Goal: Navigation & Orientation: Find specific page/section

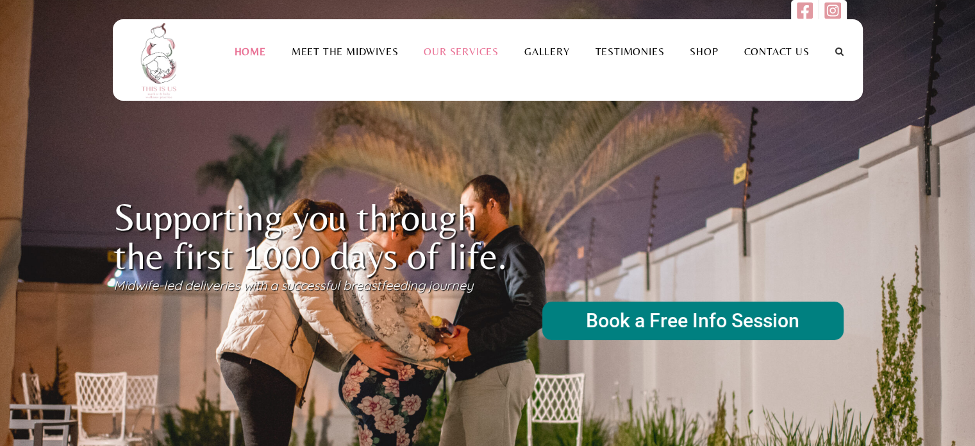
click at [464, 53] on link "Our Services" at bounding box center [461, 52] width 101 height 12
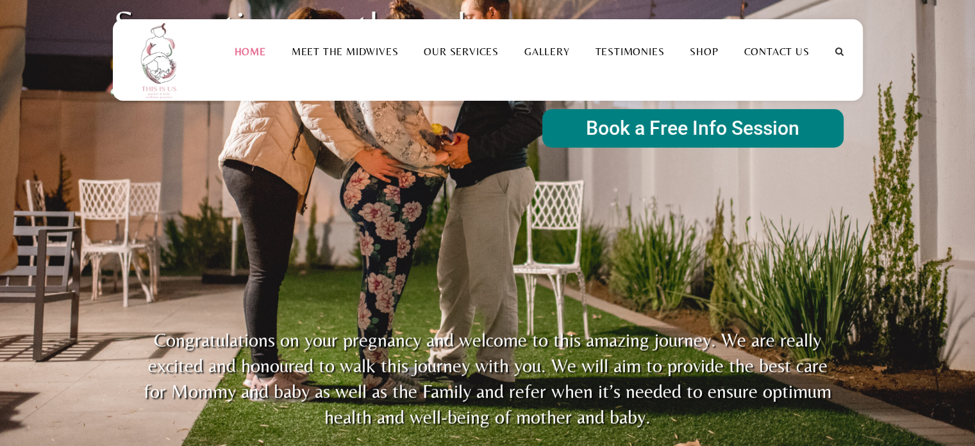
scroll to position [256, 0]
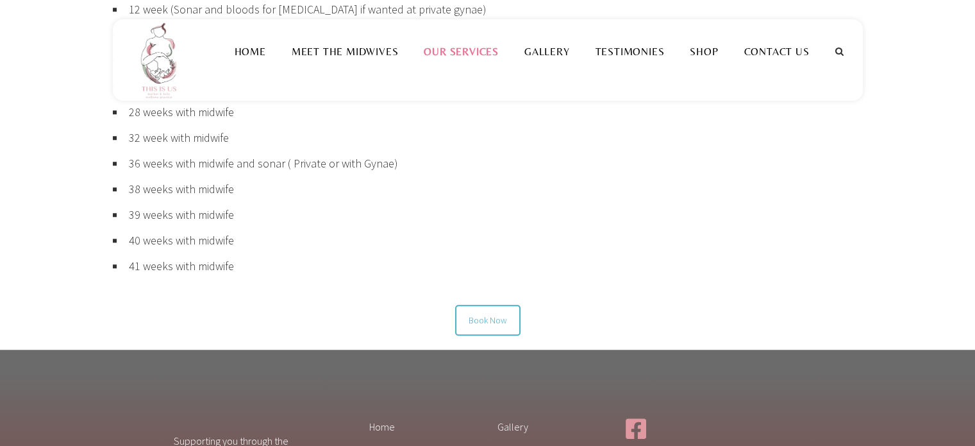
scroll to position [1090, 0]
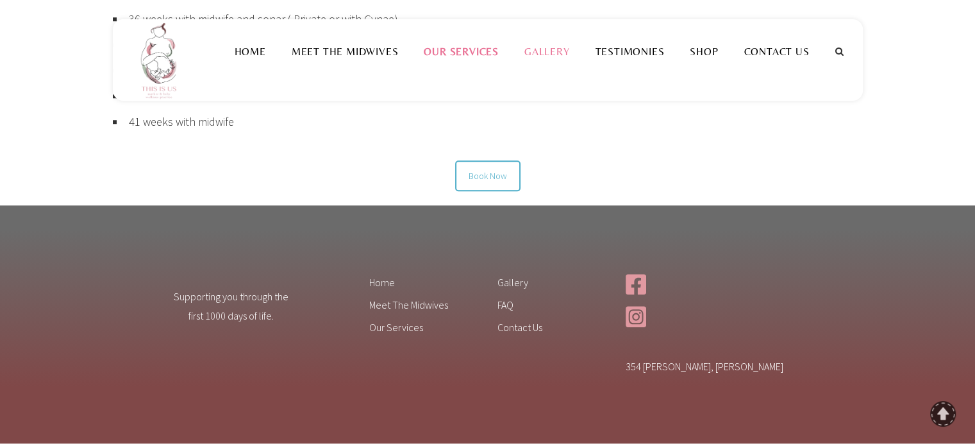
click at [561, 48] on link "Gallery" at bounding box center [547, 52] width 71 height 12
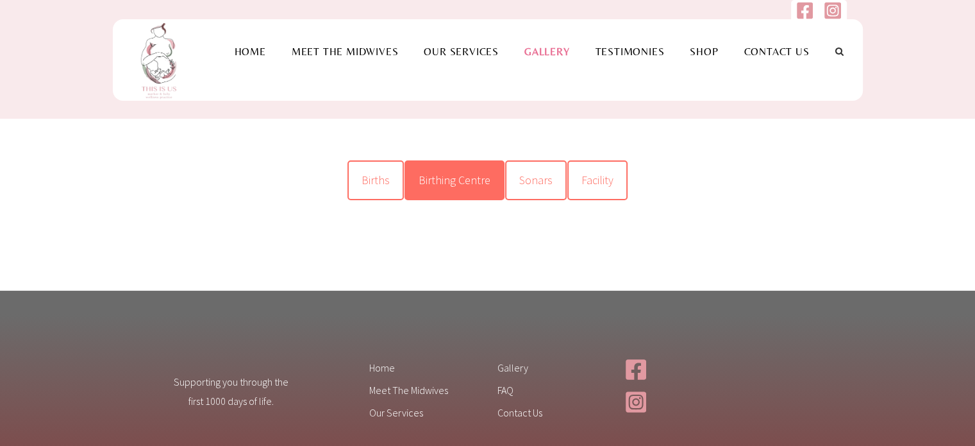
click at [433, 181] on span "Birthing Centre" at bounding box center [455, 179] width 72 height 15
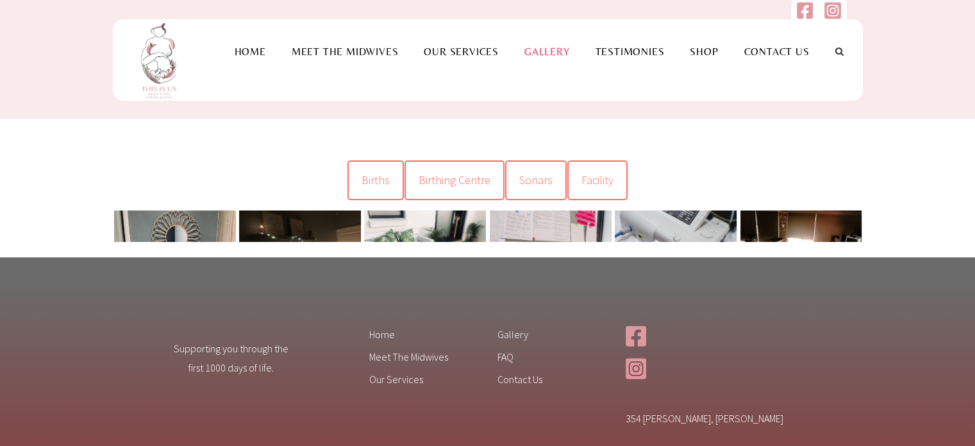
click at [185, 225] on link at bounding box center [175, 291] width 122 height 163
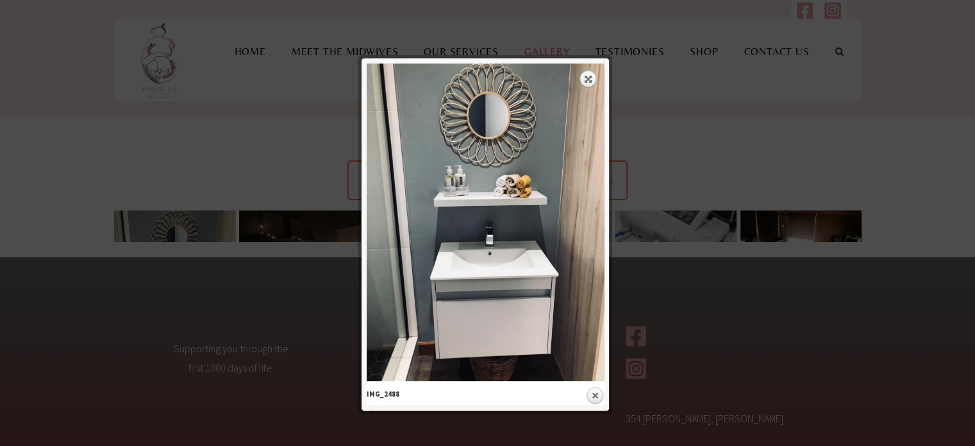
click at [708, 358] on div at bounding box center [487, 273] width 975 height 547
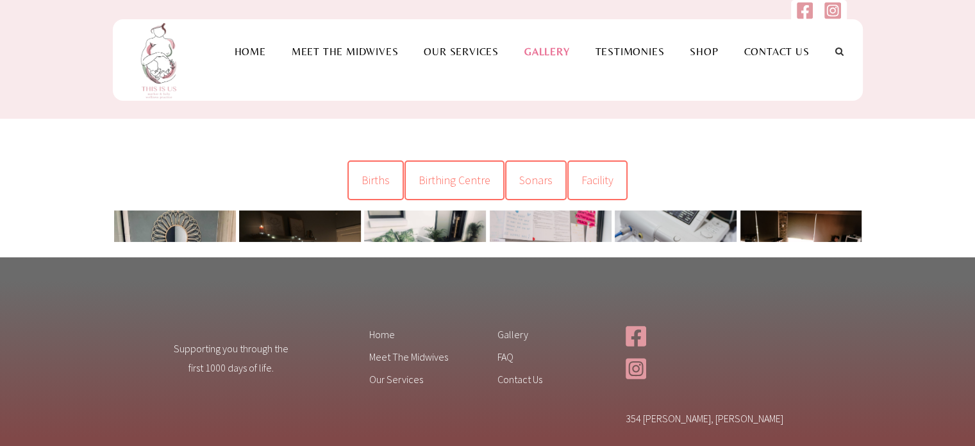
click at [264, 217] on link at bounding box center [300, 256] width 122 height 92
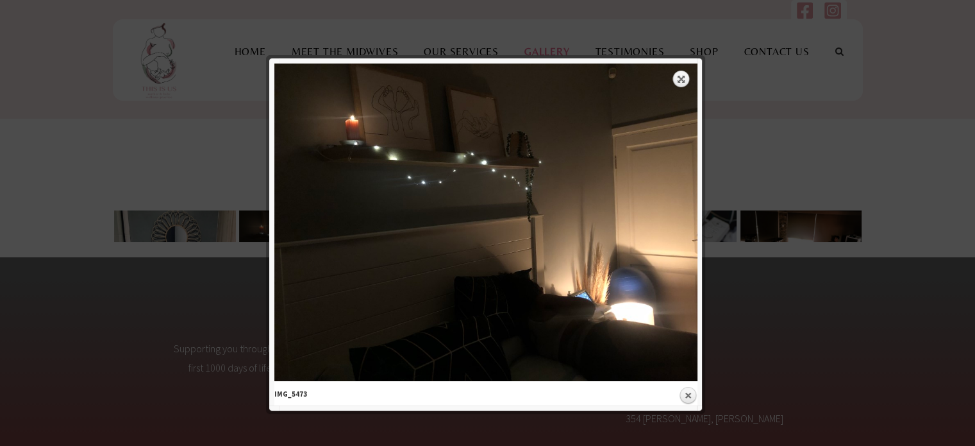
click at [793, 303] on div at bounding box center [487, 273] width 975 height 547
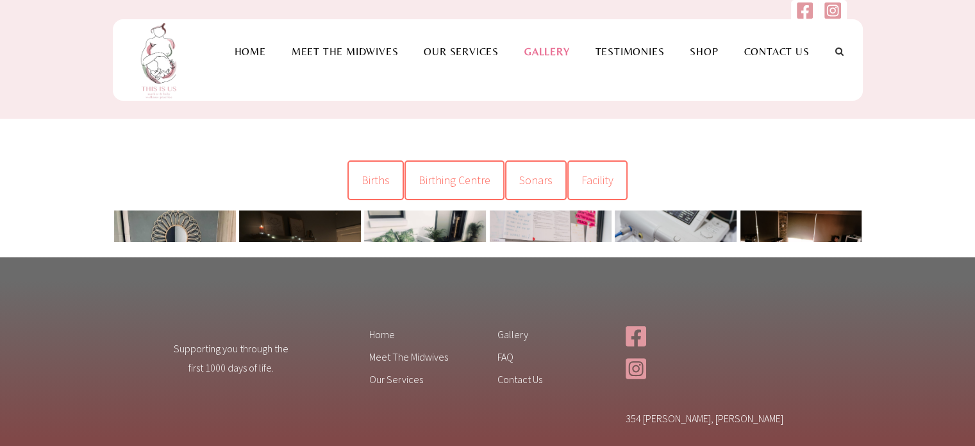
click at [408, 226] on link at bounding box center [425, 256] width 122 height 92
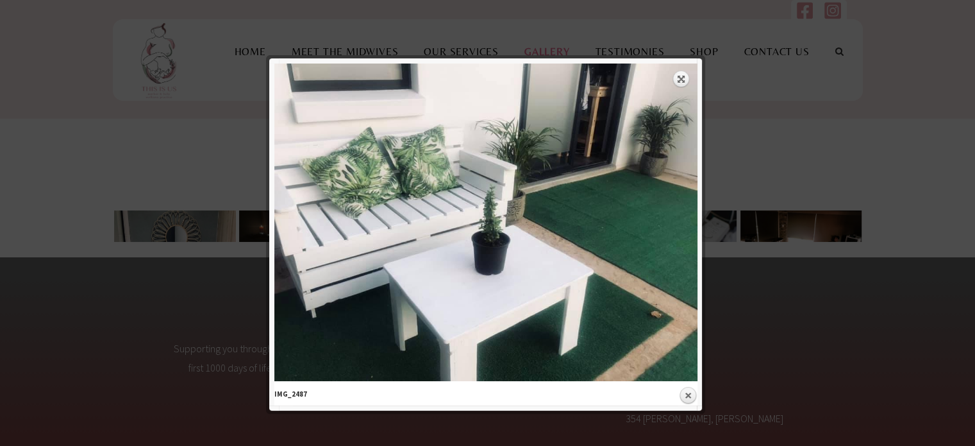
click at [788, 282] on div at bounding box center [487, 273] width 975 height 547
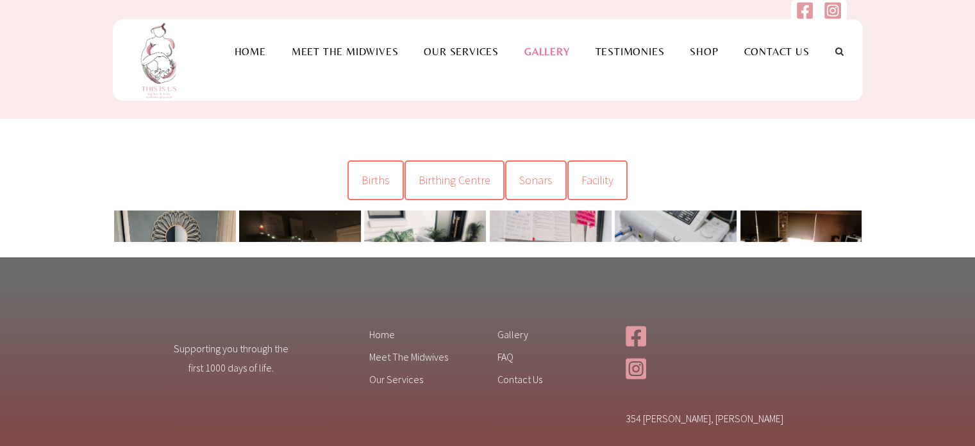
click at [562, 224] on link at bounding box center [551, 250] width 122 height 81
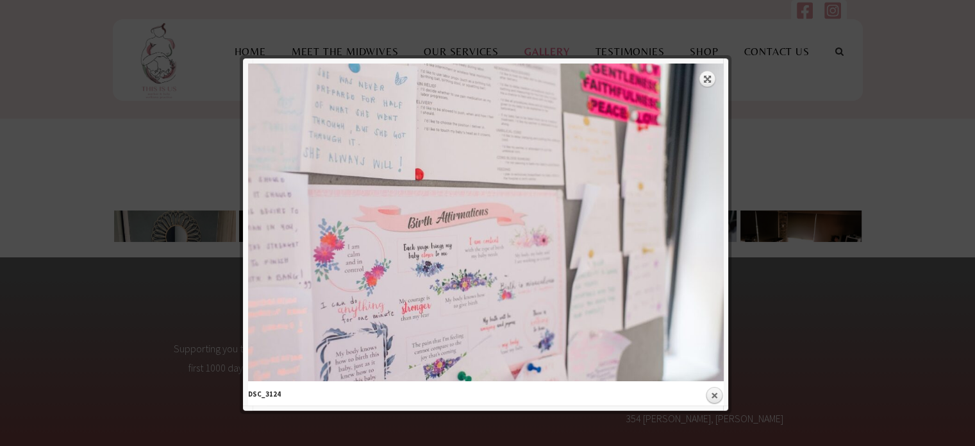
click at [792, 283] on div at bounding box center [487, 273] width 975 height 547
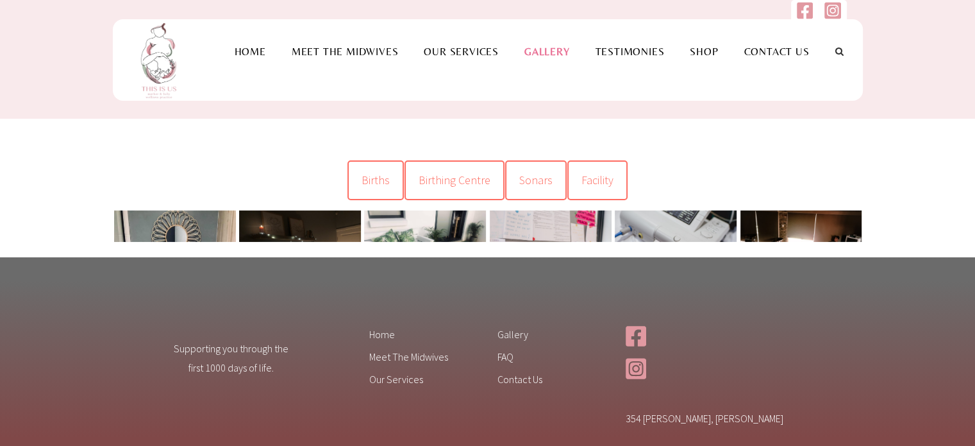
click at [647, 227] on link at bounding box center [676, 250] width 122 height 81
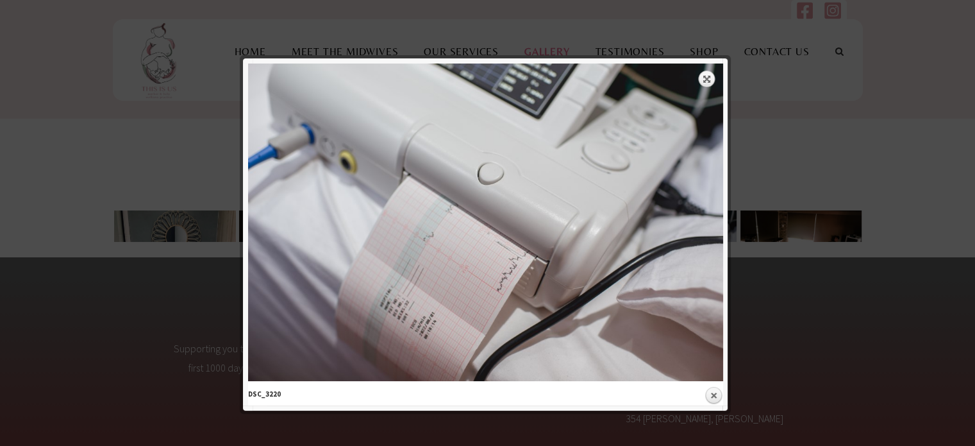
click at [837, 291] on div at bounding box center [487, 273] width 975 height 547
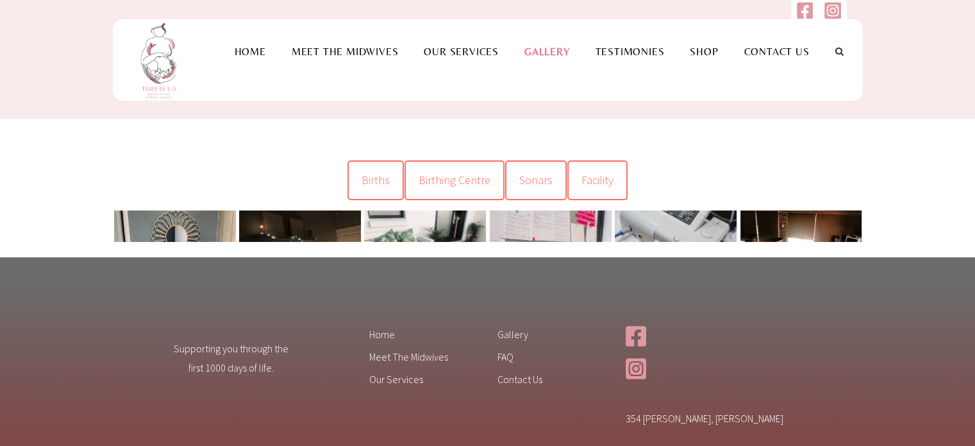
click at [815, 222] on link at bounding box center [801, 246] width 122 height 72
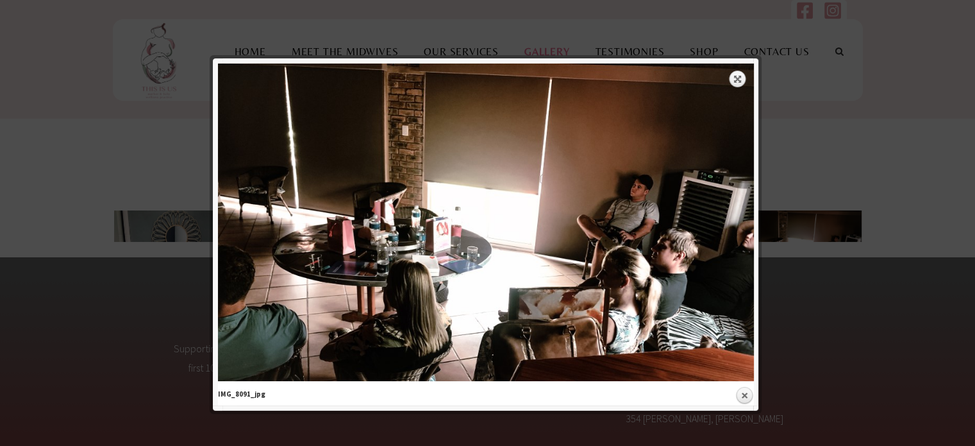
click at [875, 251] on div at bounding box center [487, 273] width 975 height 547
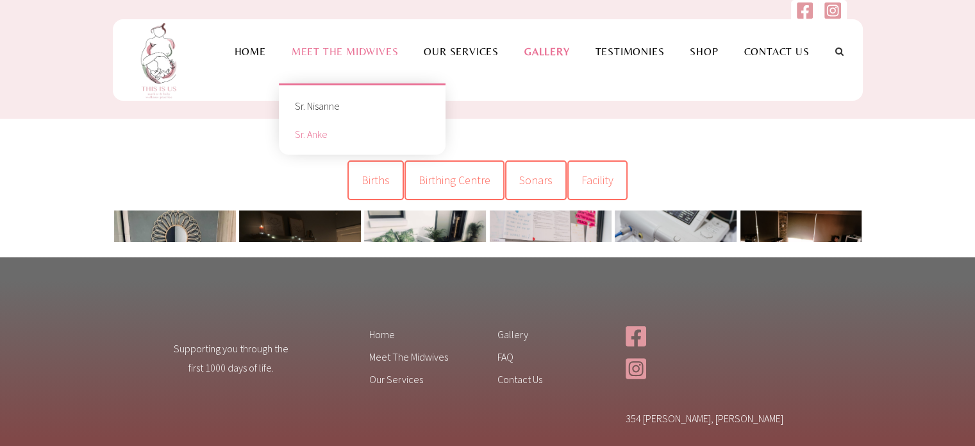
click at [356, 128] on link "Sr. Anke" at bounding box center [361, 134] width 147 height 28
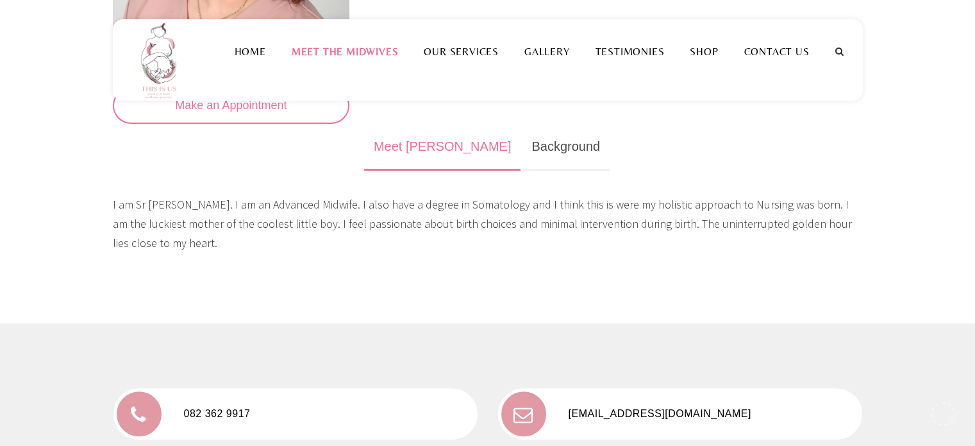
scroll to position [321, 0]
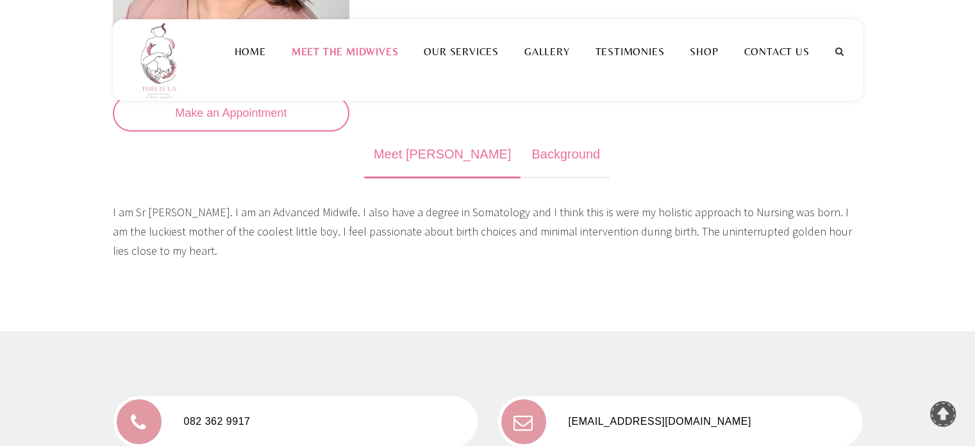
click at [522, 156] on link "Background" at bounding box center [566, 154] width 88 height 47
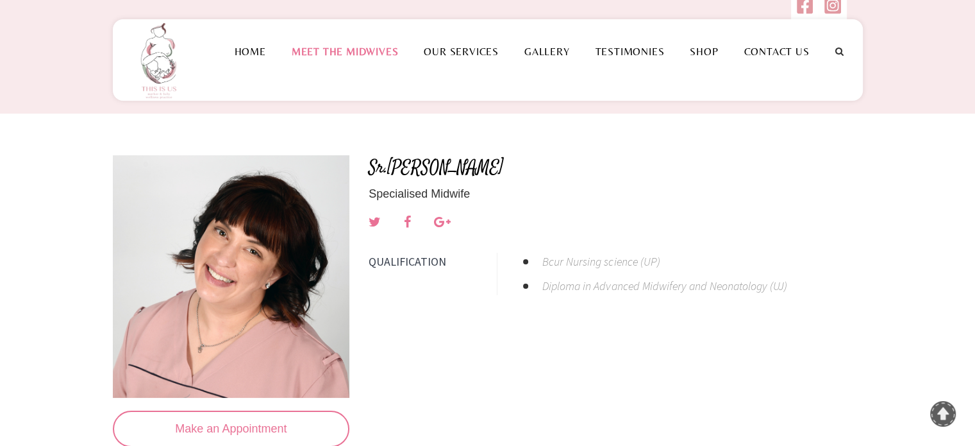
scroll to position [0, 0]
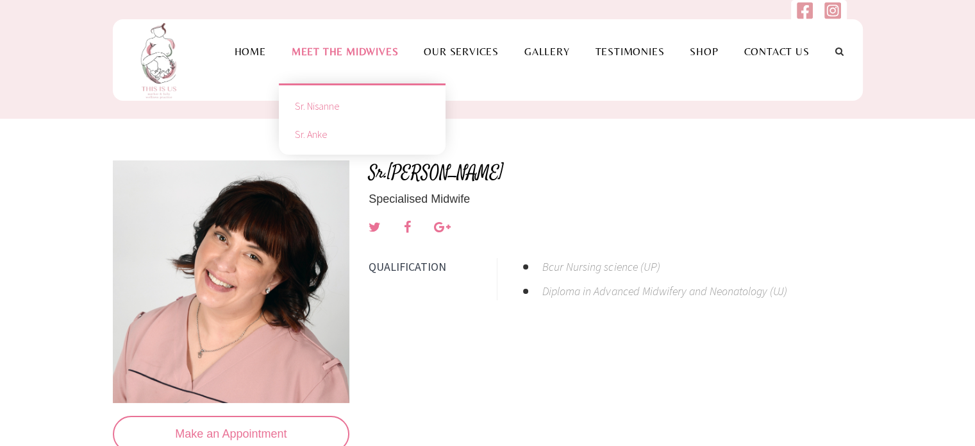
click at [353, 104] on link "Sr. Nisanne" at bounding box center [361, 106] width 147 height 28
click at [325, 104] on link "Sr. Nisanne" at bounding box center [361, 106] width 147 height 28
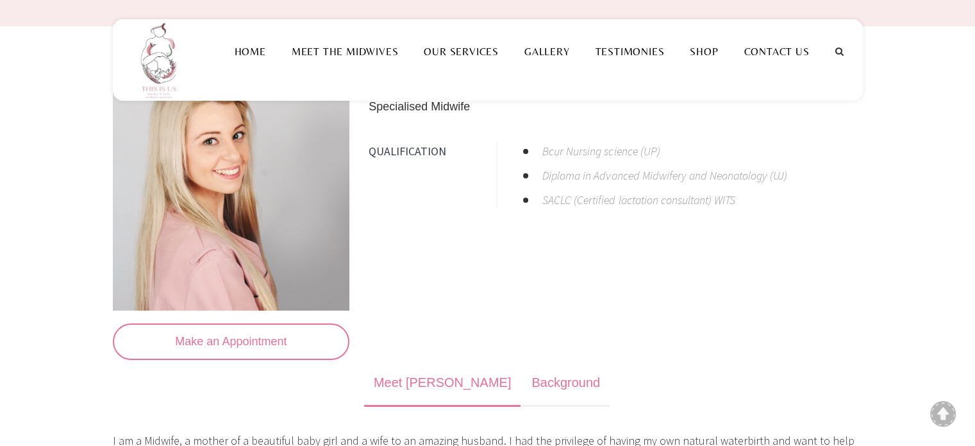
scroll to position [64, 0]
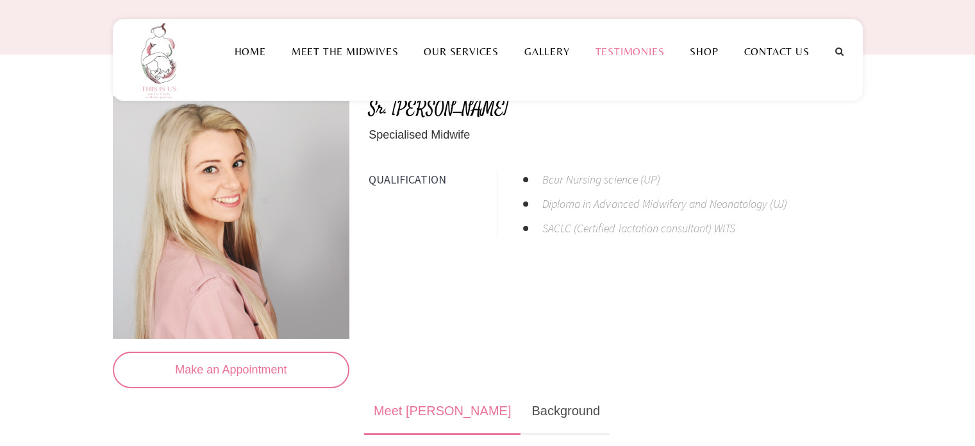
click at [642, 55] on link "Testimonies" at bounding box center [629, 52] width 95 height 12
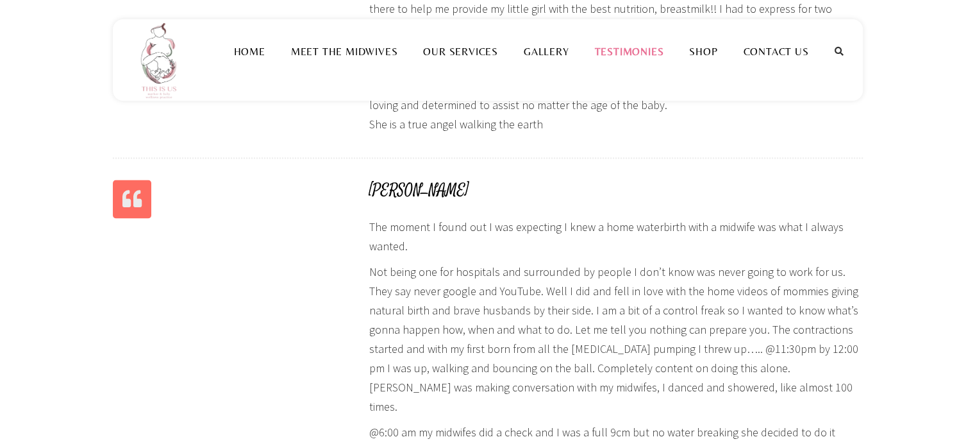
scroll to position [1987, 0]
